Goal: Information Seeking & Learning: Learn about a topic

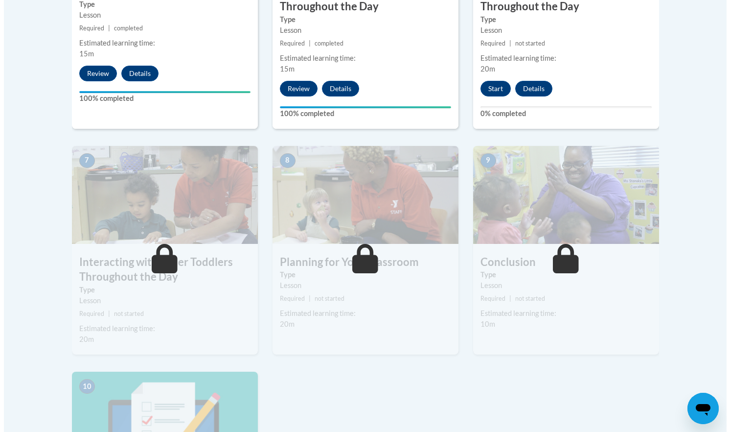
scroll to position [722, 0]
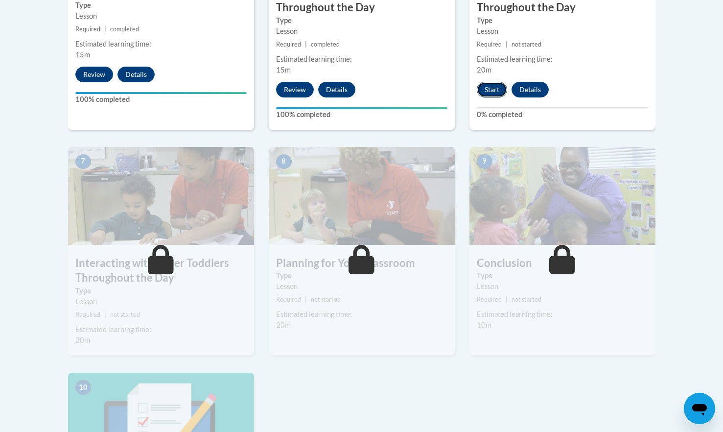
click at [493, 82] on button "Start" at bounding box center [492, 90] width 30 height 16
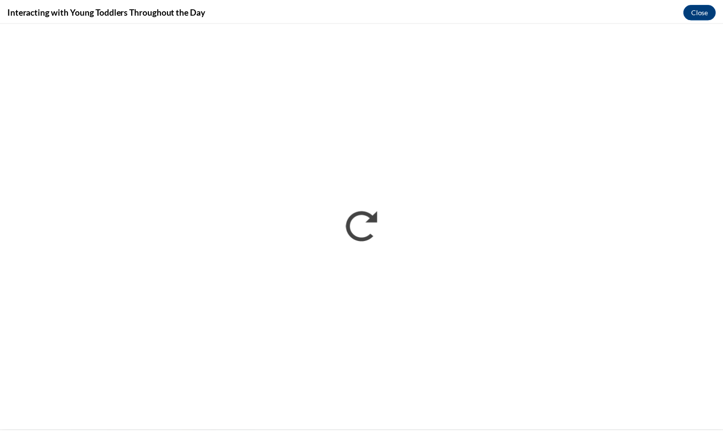
scroll to position [0, 0]
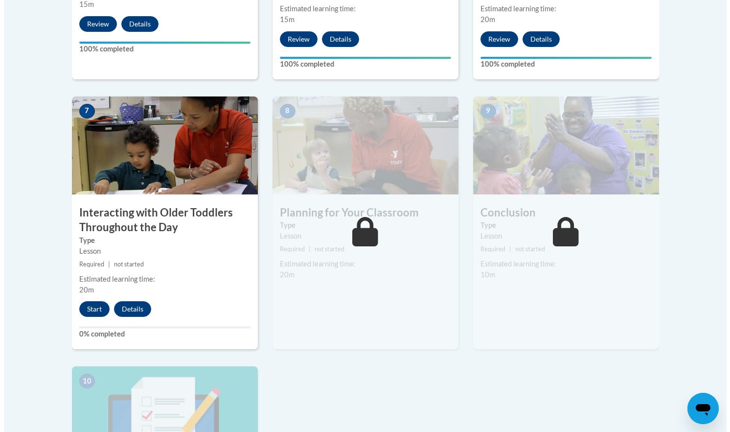
scroll to position [773, 0]
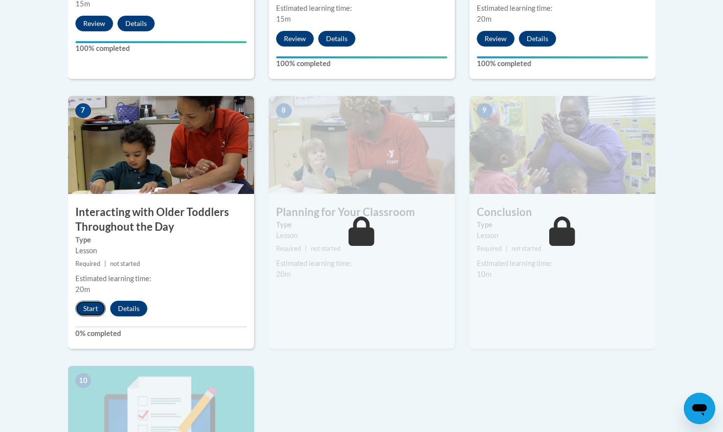
click at [90, 300] on button "Start" at bounding box center [90, 308] width 30 height 16
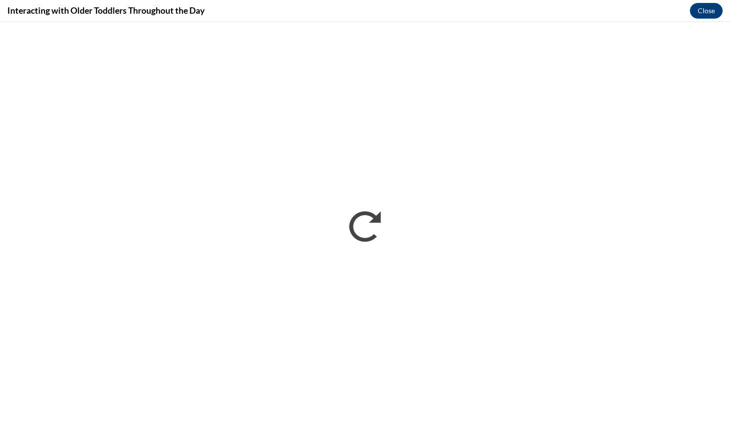
scroll to position [0, 0]
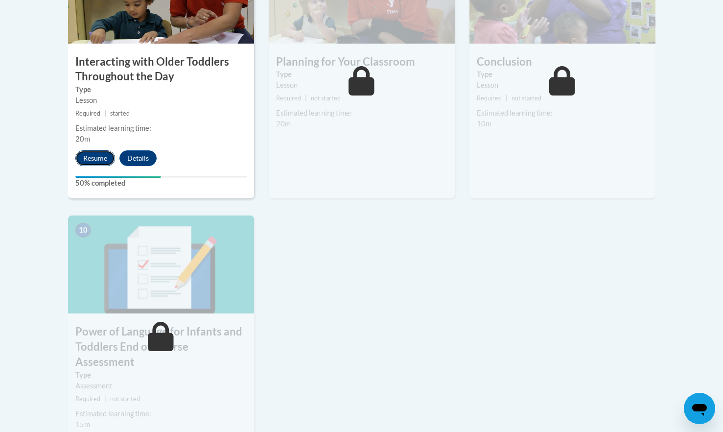
click at [102, 150] on button "Resume" at bounding box center [95, 158] width 40 height 16
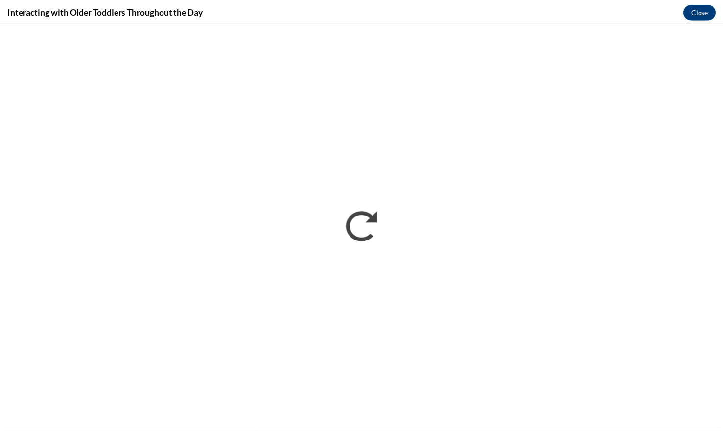
scroll to position [773, 0]
